Goal: Communication & Community: Answer question/provide support

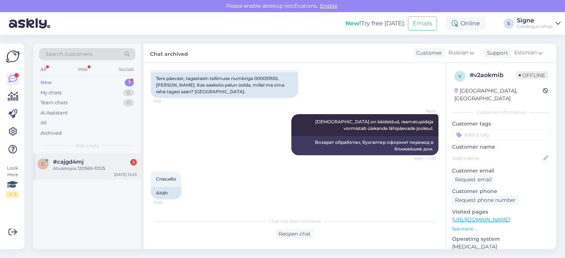
drag, startPoint x: 62, startPoint y: 163, endPoint x: 66, endPoint y: 163, distance: 4.4
click at [63, 163] on span "#cajgd4mj" at bounding box center [68, 162] width 31 height 7
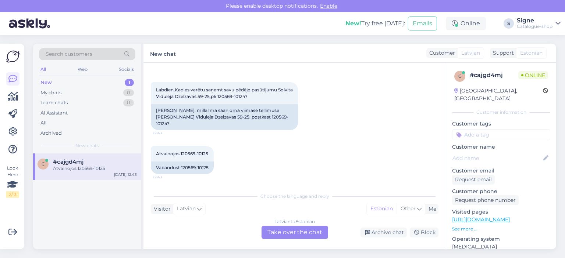
click at [287, 226] on div "[DEMOGRAPHIC_DATA] to Estonian Take over the chat" at bounding box center [294, 232] width 67 height 13
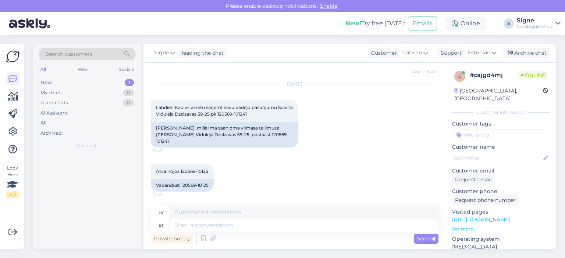
scroll to position [165, 0]
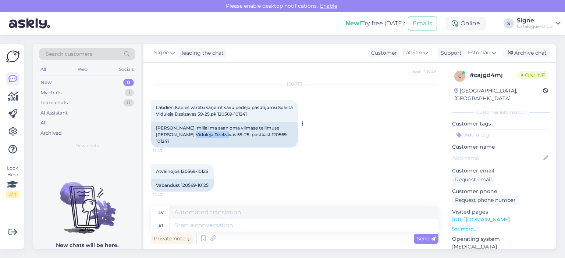
drag, startPoint x: 176, startPoint y: 140, endPoint x: 204, endPoint y: 147, distance: 28.6
click at [210, 144] on div "[PERSON_NAME], millal ma saan oma viimase tellimuse [PERSON_NAME] Viduleja Dzel…" at bounding box center [224, 135] width 147 height 26
copy div "Dzelzavas 59-25"
click at [181, 224] on textarea at bounding box center [304, 226] width 268 height 13
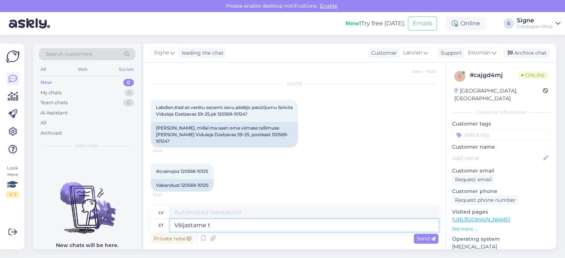
type textarea "Väljastame te"
type textarea "Mēs izsniedzam"
type textarea "Väljastame tell"
type textarea "Mēs izsniedzam tālruni"
type textarea "Väljastame telllitud t"
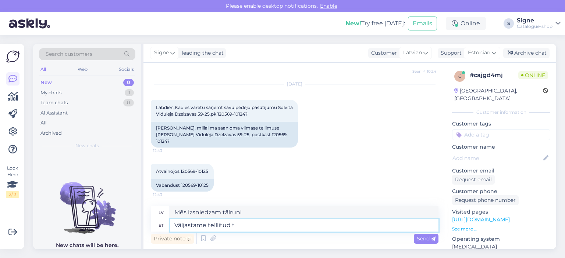
type textarea "Mēs izsniedzam pasūtīto"
type textarea "Väljastame telllitud tooted j"
type textarea "Mēs izsniedzam pasūtītās preces"
type textarea "Väljastame telllitud tooted järgmisel"
type textarea "[DEMOGRAPHIC_DATA] preces piegādāsim sekojošā veidā"
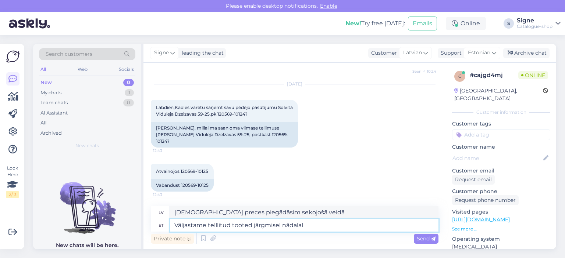
type textarea "Väljastame telllitud tooted järgmisel nädalal."
type textarea "[DEMOGRAPHIC_DATA] preces nosūtīsim nākamnedēļ."
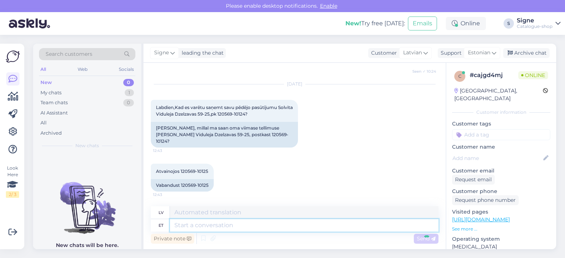
scroll to position [210, 0]
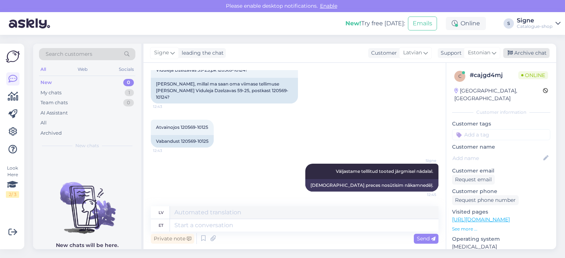
click at [524, 53] on div "Archive chat" at bounding box center [526, 53] width 46 height 10
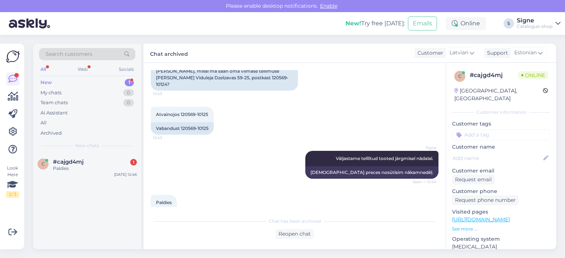
scroll to position [246, 0]
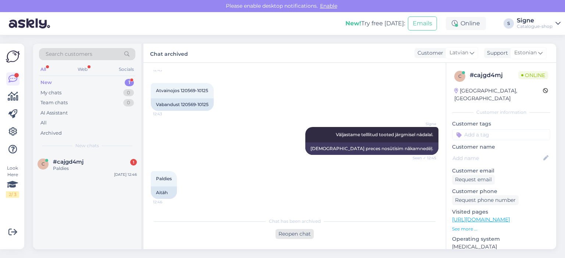
click at [304, 231] on div "Reopen chat" at bounding box center [294, 234] width 38 height 10
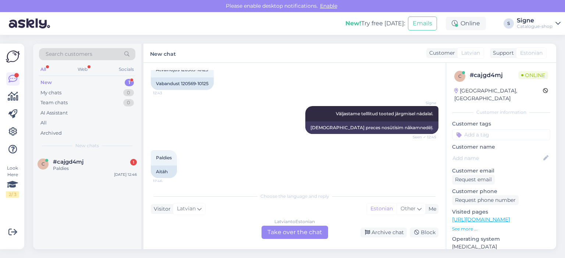
drag, startPoint x: 300, startPoint y: 230, endPoint x: 384, endPoint y: 165, distance: 105.9
click at [305, 228] on div "[DEMOGRAPHIC_DATA] to Estonian Take over the chat" at bounding box center [294, 232] width 67 height 13
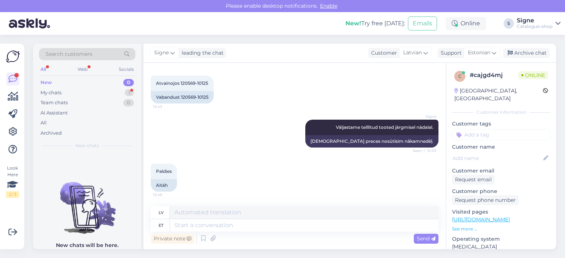
scroll to position [254, 0]
click at [525, 45] on div "Signe leading the chat Customer Latvian Support Estonian Archive chat" at bounding box center [349, 53] width 413 height 19
click at [524, 50] on div "Archive chat" at bounding box center [526, 53] width 46 height 10
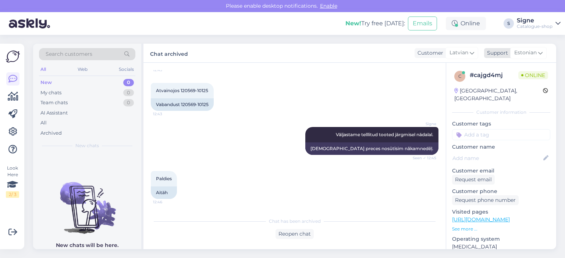
scroll to position [246, 0]
